Goal: Book appointment/travel/reservation

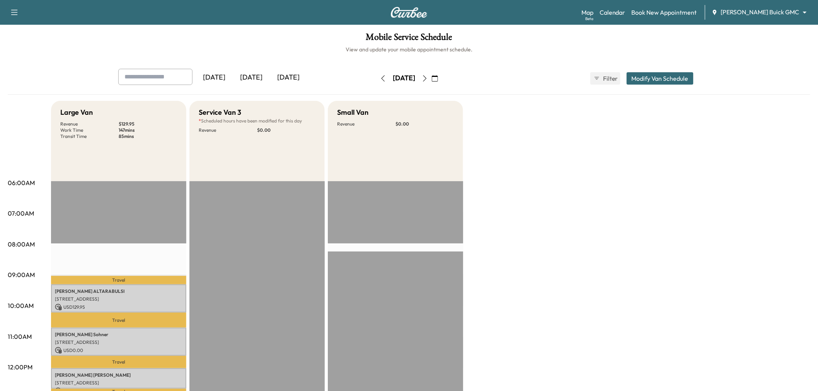
click at [260, 81] on div "[DATE]" at bounding box center [251, 78] width 37 height 18
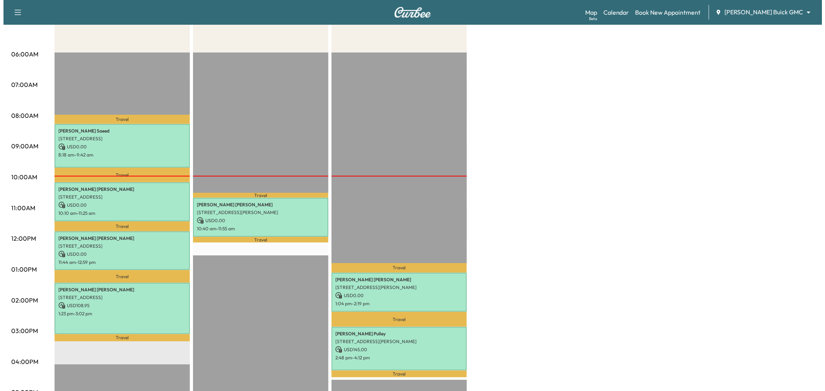
scroll to position [215, 0]
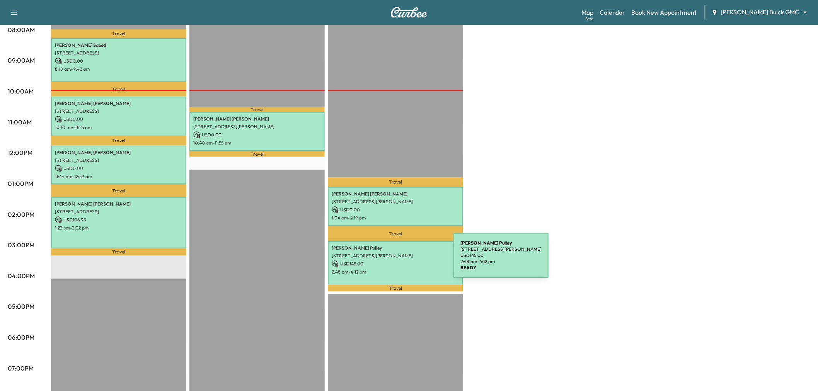
click at [395, 261] on p "USD 145.00" at bounding box center [396, 264] width 128 height 7
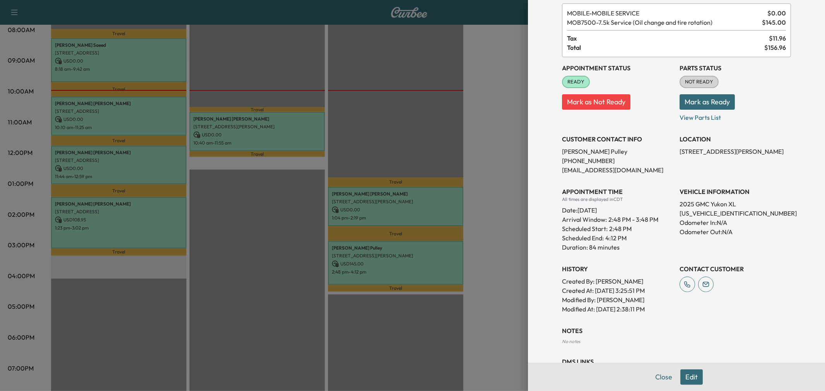
scroll to position [76, 0]
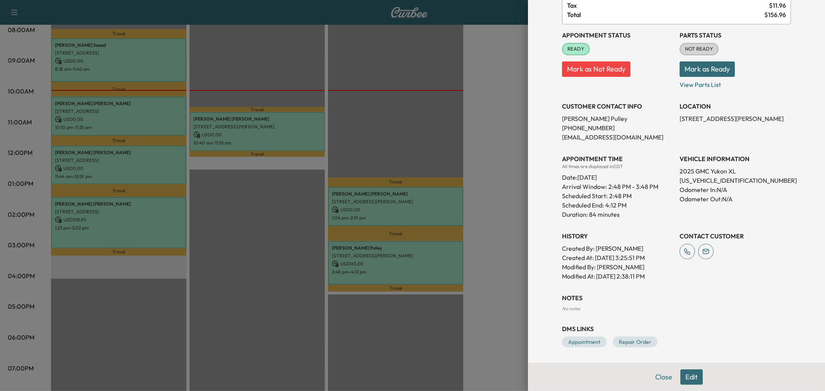
click at [686, 381] on button "Edit" at bounding box center [691, 377] width 22 height 15
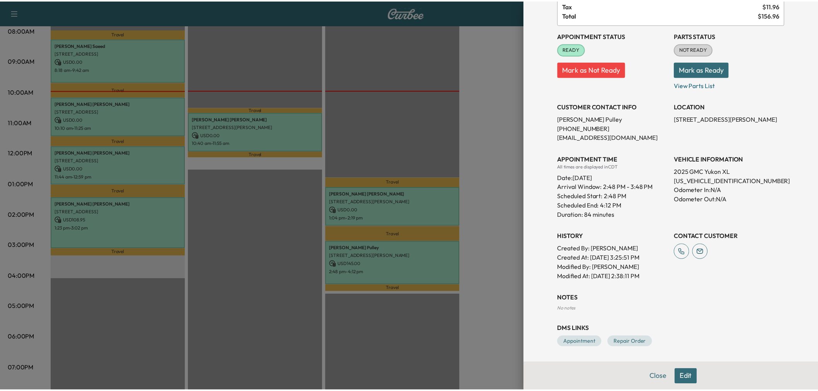
scroll to position [92, 0]
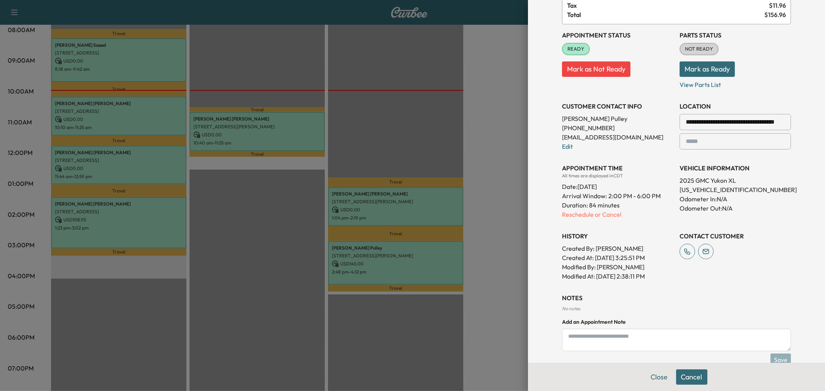
click at [485, 206] on div at bounding box center [412, 195] width 825 height 391
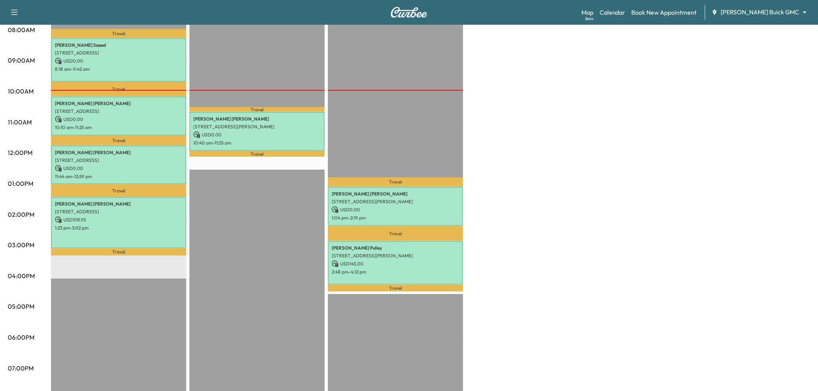
scroll to position [43, 0]
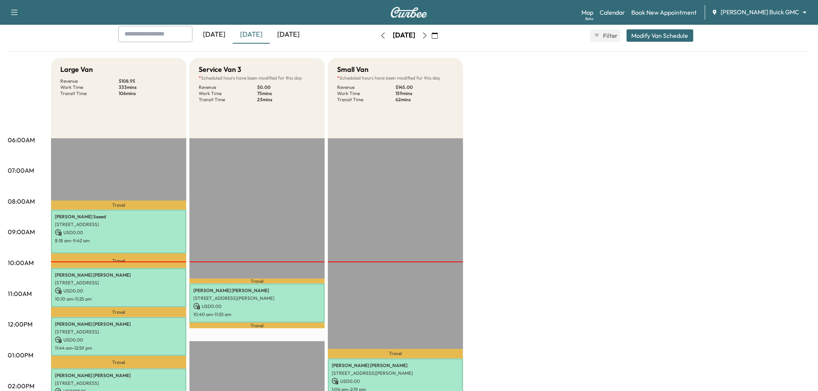
click at [431, 34] on button "button" at bounding box center [424, 35] width 13 height 12
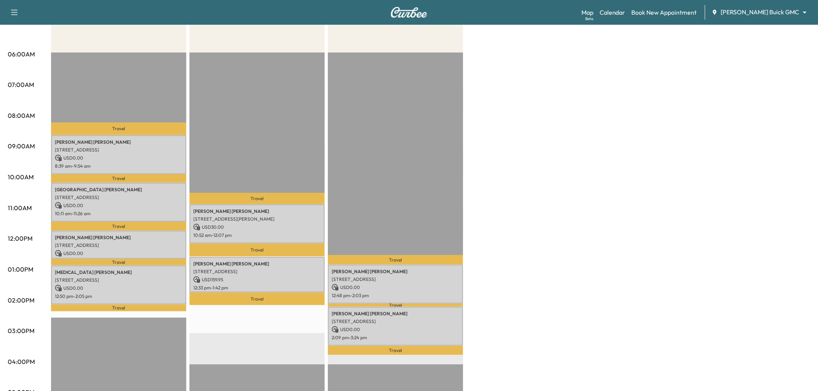
scroll to position [43, 0]
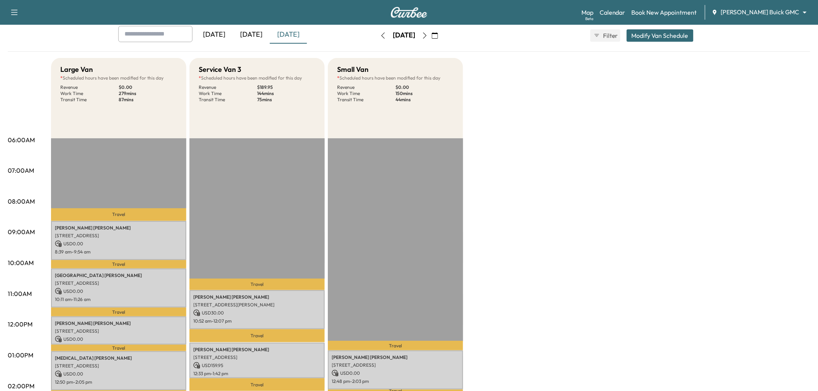
click at [428, 34] on icon "button" at bounding box center [425, 35] width 6 height 6
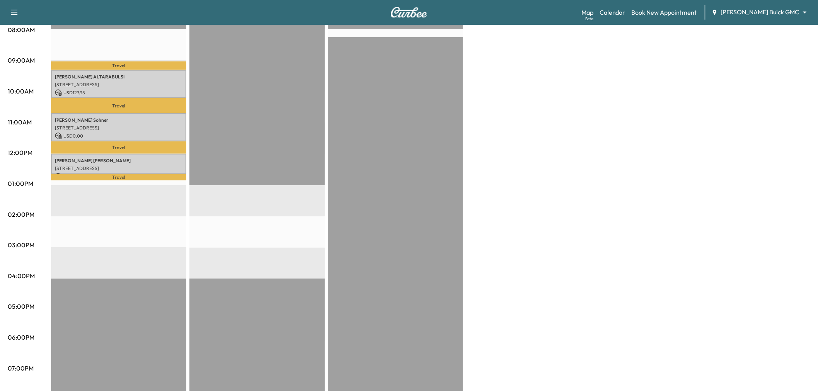
scroll to position [43, 0]
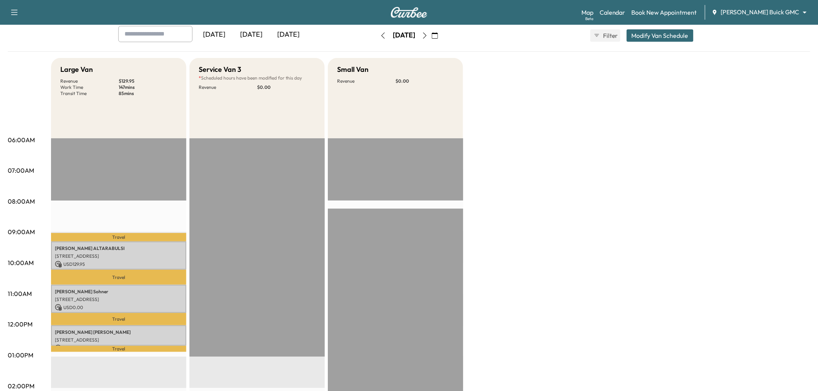
click at [380, 34] on icon "button" at bounding box center [383, 35] width 6 height 6
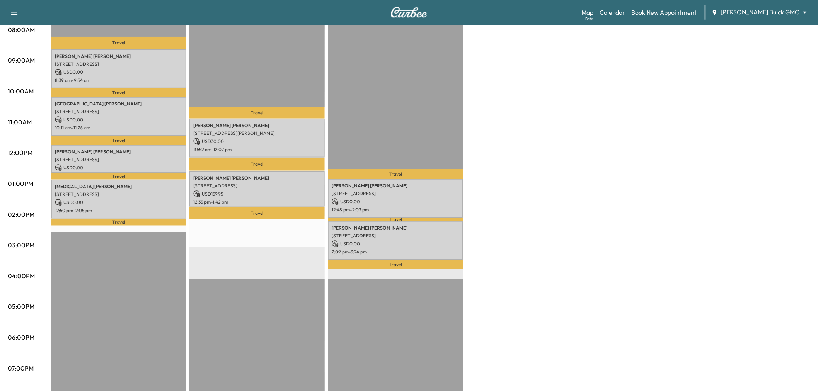
scroll to position [43, 0]
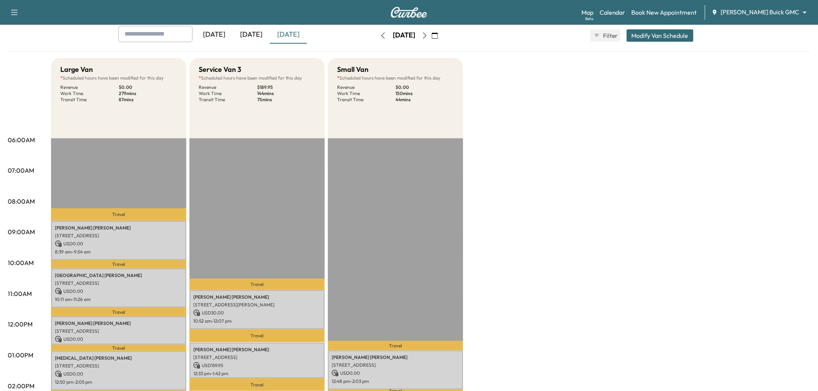
click at [431, 37] on button "button" at bounding box center [424, 35] width 13 height 12
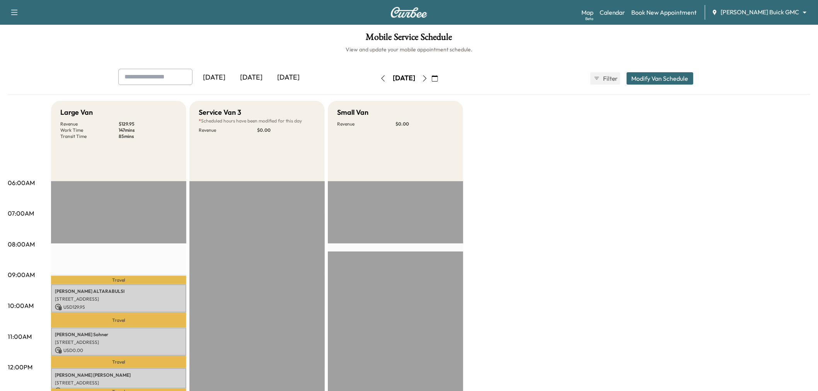
click at [428, 78] on icon "button" at bounding box center [425, 78] width 6 height 6
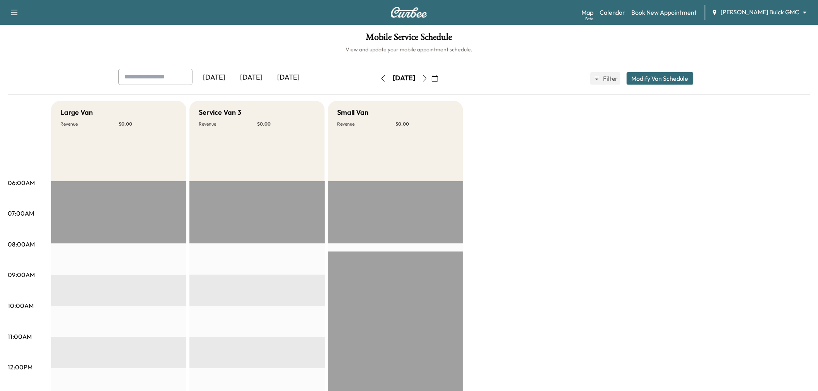
click at [431, 75] on button "button" at bounding box center [424, 78] width 13 height 12
click at [380, 78] on icon "button" at bounding box center [383, 78] width 6 height 6
click at [380, 80] on icon "button" at bounding box center [383, 78] width 6 height 6
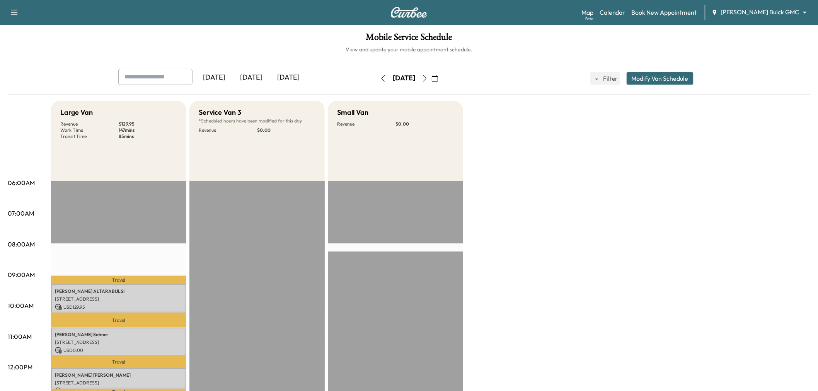
click at [377, 82] on button "button" at bounding box center [383, 78] width 13 height 12
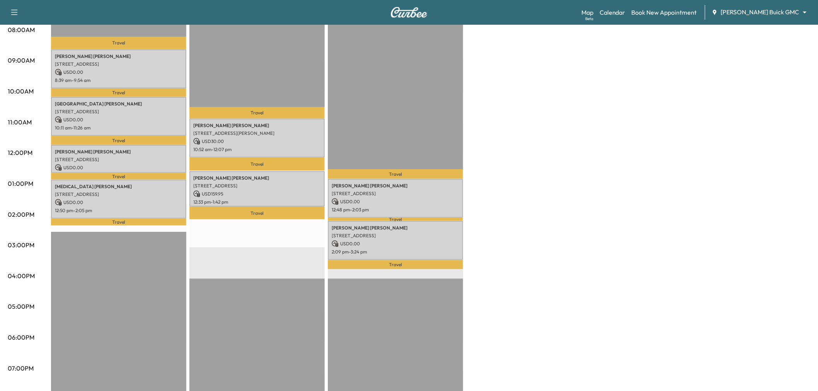
scroll to position [43, 0]
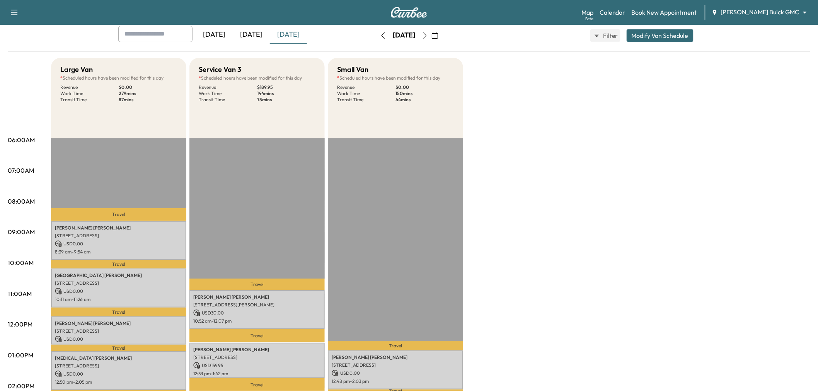
click at [261, 32] on div "[DATE]" at bounding box center [251, 35] width 37 height 18
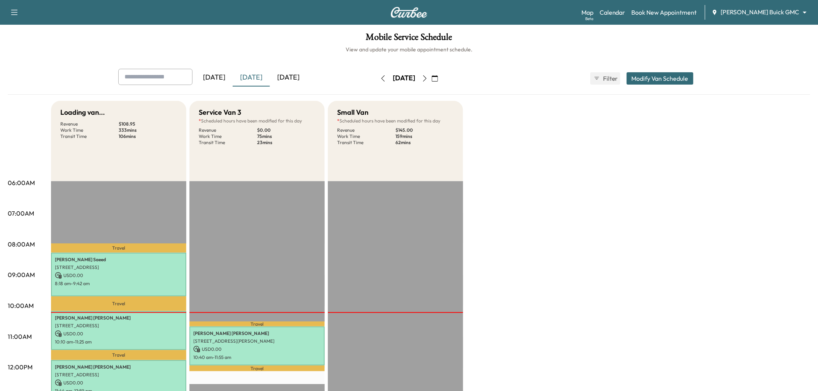
scroll to position [215, 0]
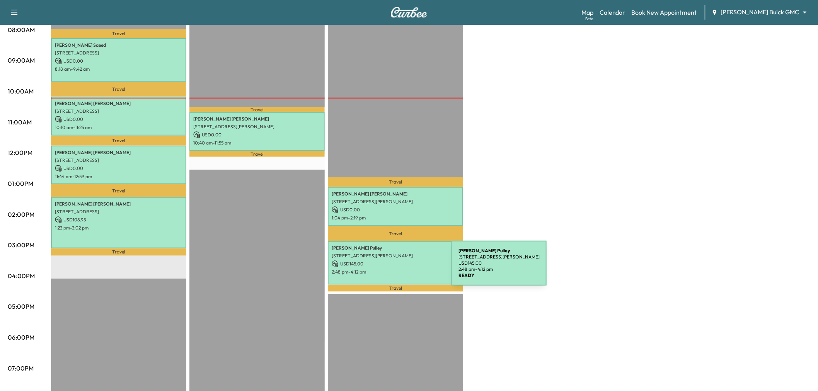
click at [394, 269] on p "2:48 pm - 4:12 pm" at bounding box center [396, 272] width 128 height 6
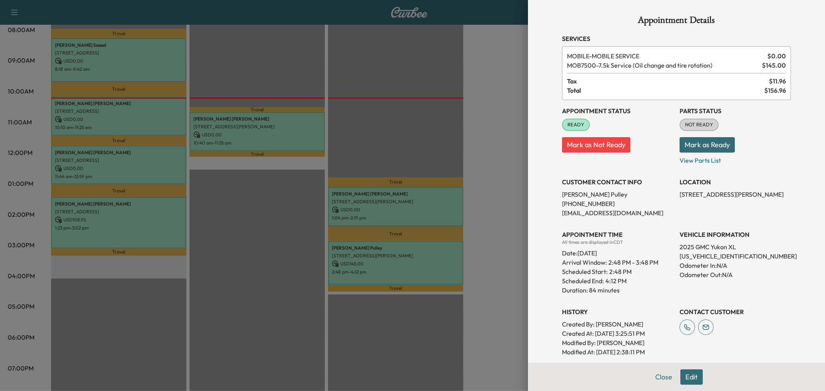
click at [689, 373] on button "Edit" at bounding box center [691, 377] width 22 height 15
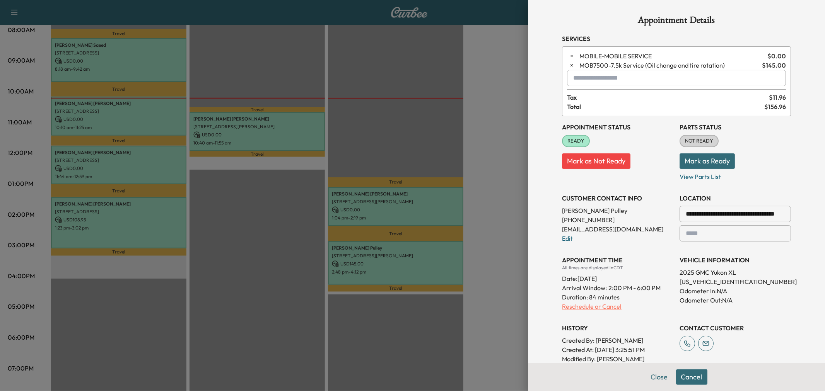
click at [583, 303] on p "Reschedule or Cancel" at bounding box center [617, 306] width 111 height 9
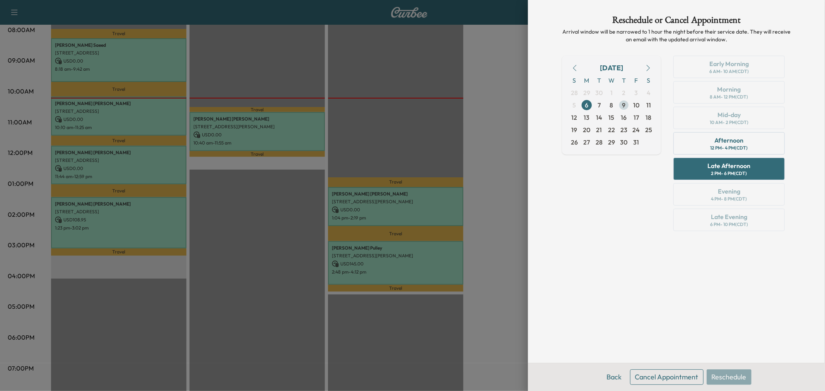
click at [624, 105] on span "9" at bounding box center [623, 105] width 3 height 9
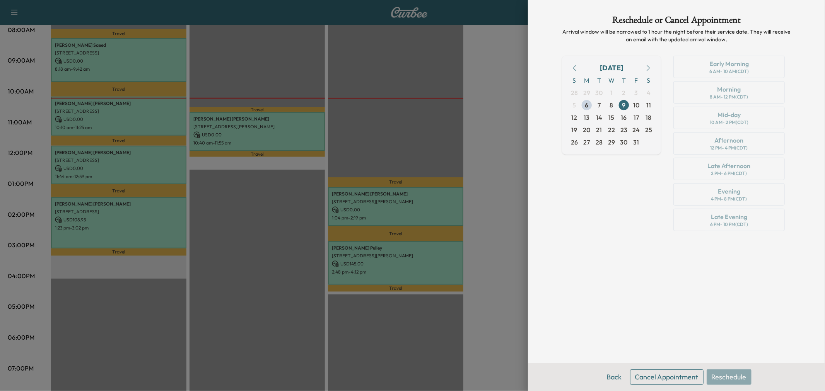
click at [634, 262] on div "Reschedule or Cancel Appointment Arrival window will be narrowed to 1 hour the …" at bounding box center [675, 181] width 247 height 363
click at [634, 249] on div "Reschedule or Cancel Appointment Arrival window will be narrowed to 1 hour the …" at bounding box center [675, 181] width 247 height 363
drag, startPoint x: 456, startPoint y: 142, endPoint x: 411, endPoint y: 134, distance: 46.4
click at [455, 141] on div at bounding box center [412, 195] width 825 height 391
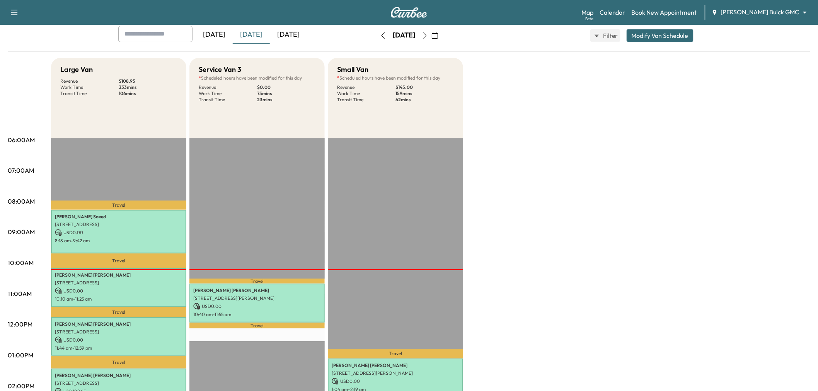
scroll to position [0, 0]
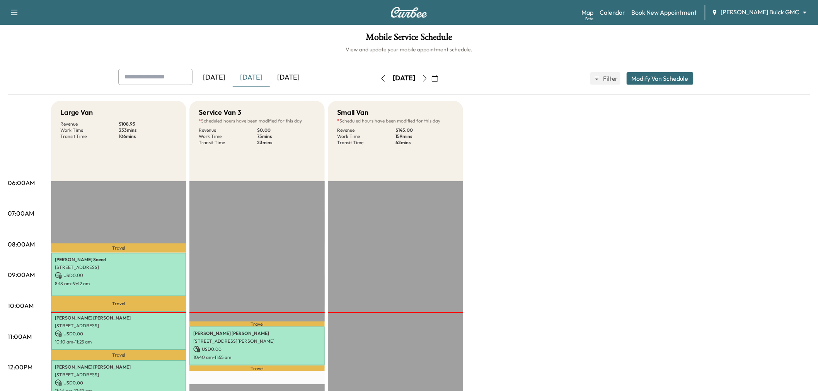
click at [10, 12] on icon "button" at bounding box center [14, 12] width 9 height 9
click at [38, 41] on button "Log Out" at bounding box center [27, 44] width 29 height 12
